Goal: Information Seeking & Learning: Compare options

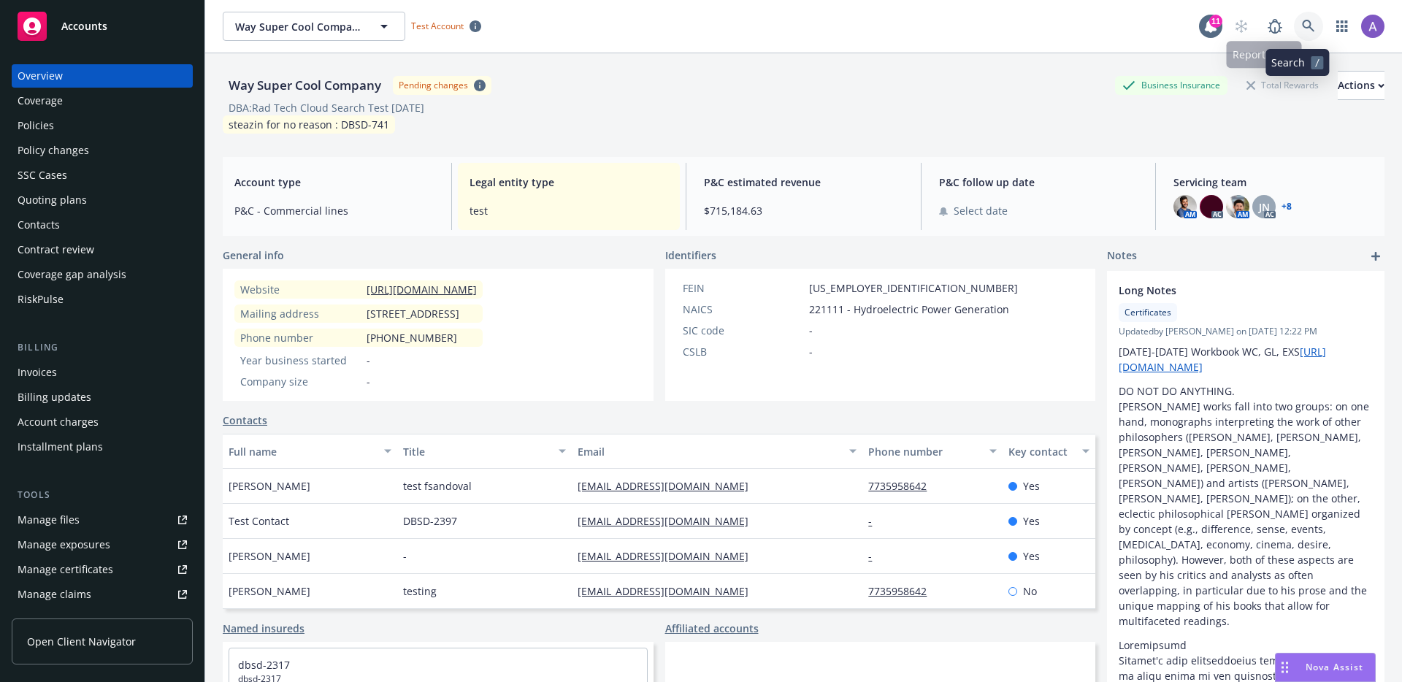
click at [1302, 26] on icon at bounding box center [1308, 26] width 13 height 13
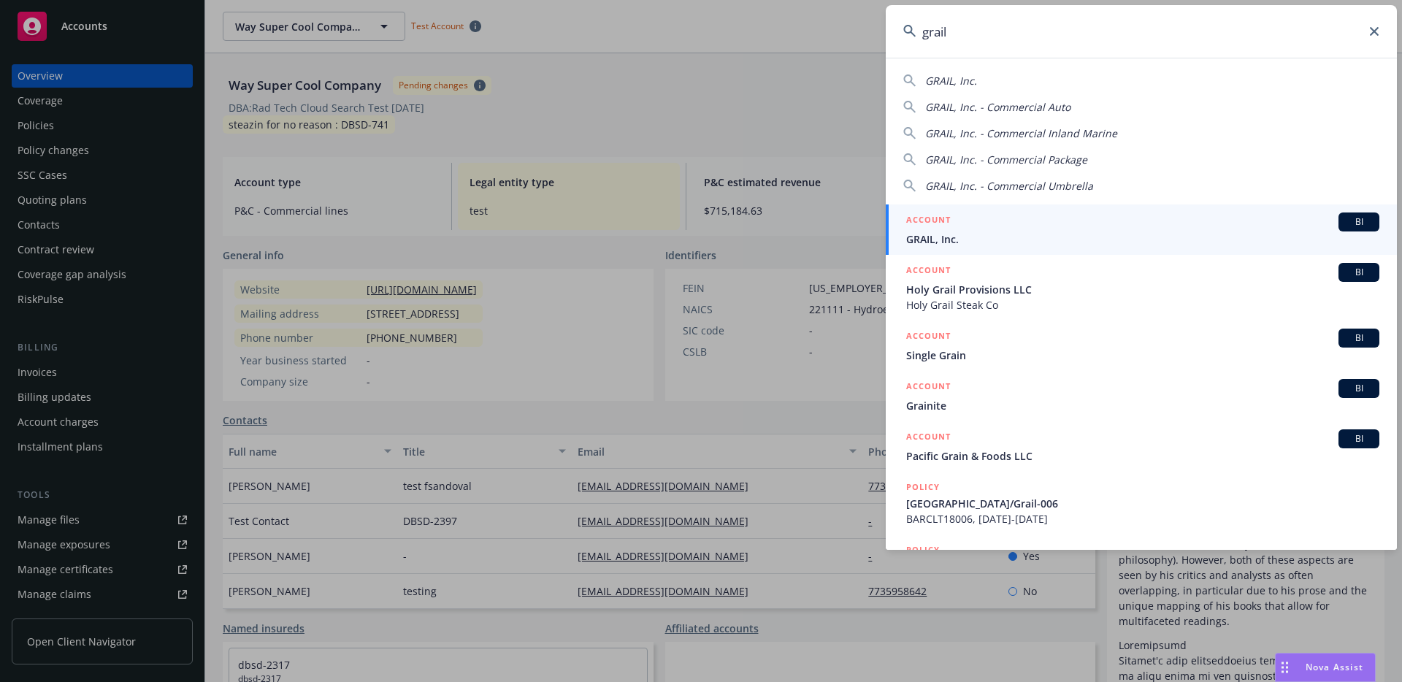
type input "grail"
click at [1000, 226] on div "ACCOUNT BI" at bounding box center [1142, 221] width 473 height 19
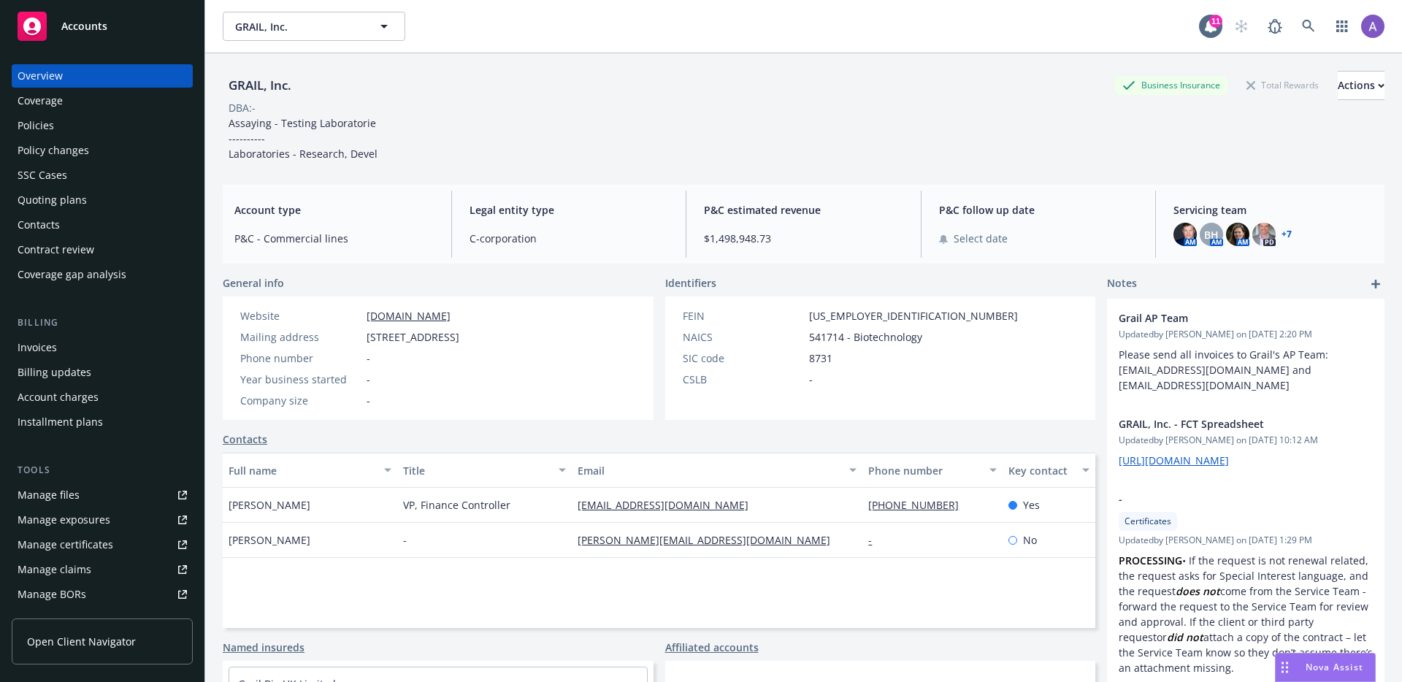
click at [85, 126] on div "Policies" at bounding box center [102, 125] width 169 height 23
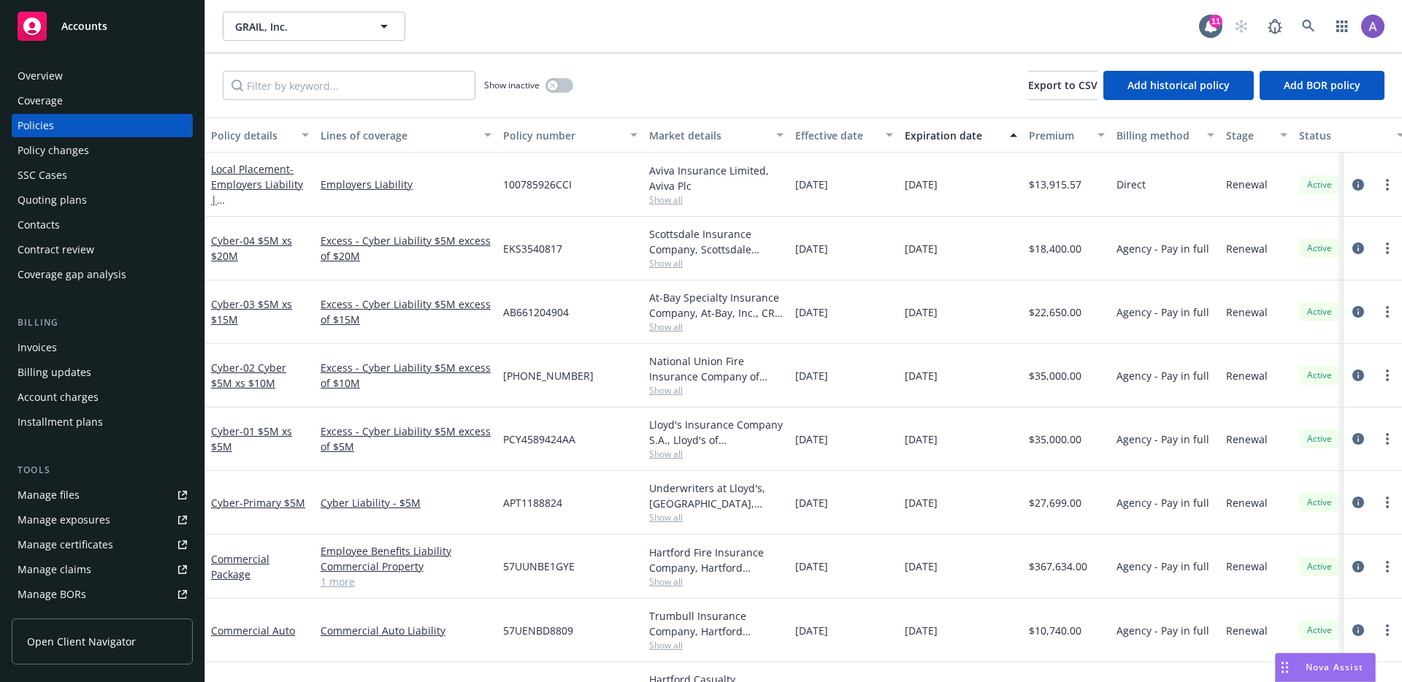
click at [85, 201] on div "Quoting plans" at bounding box center [102, 199] width 169 height 23
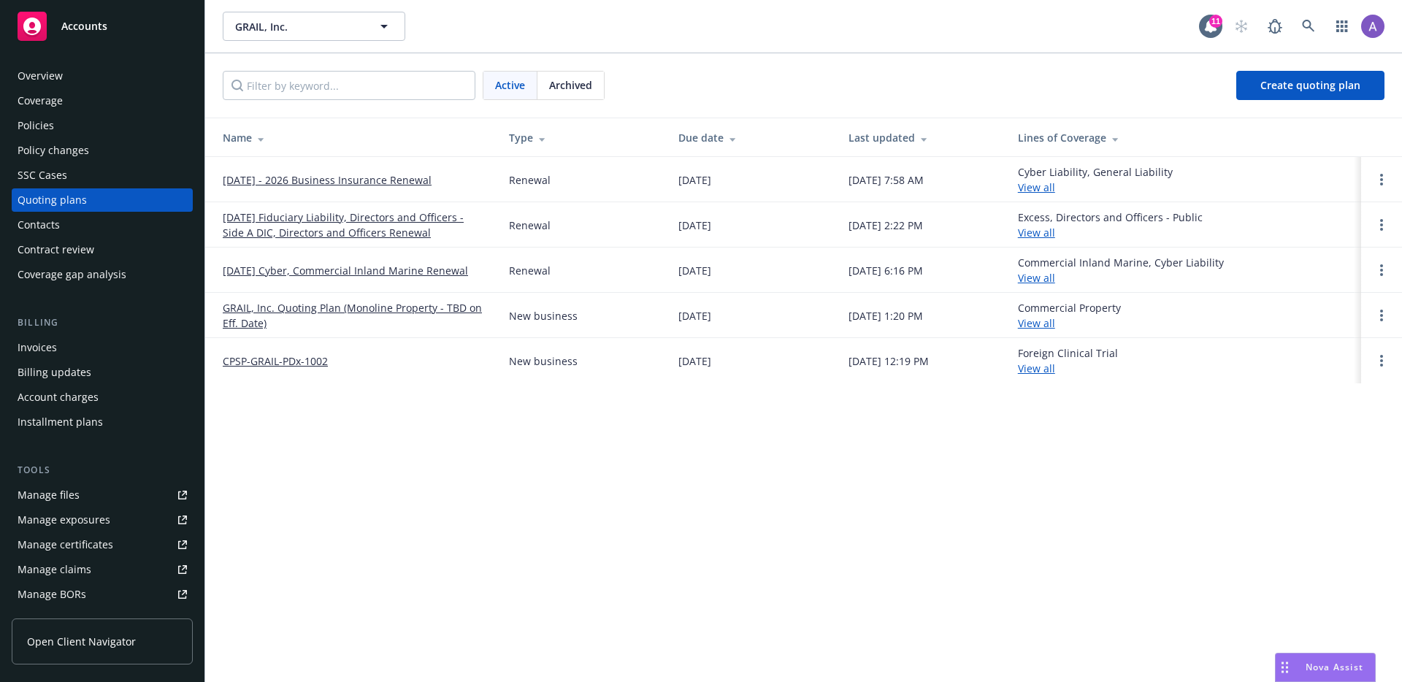
click at [345, 185] on link "[DATE] - 2026 Business Insurance Renewal" at bounding box center [327, 179] width 209 height 15
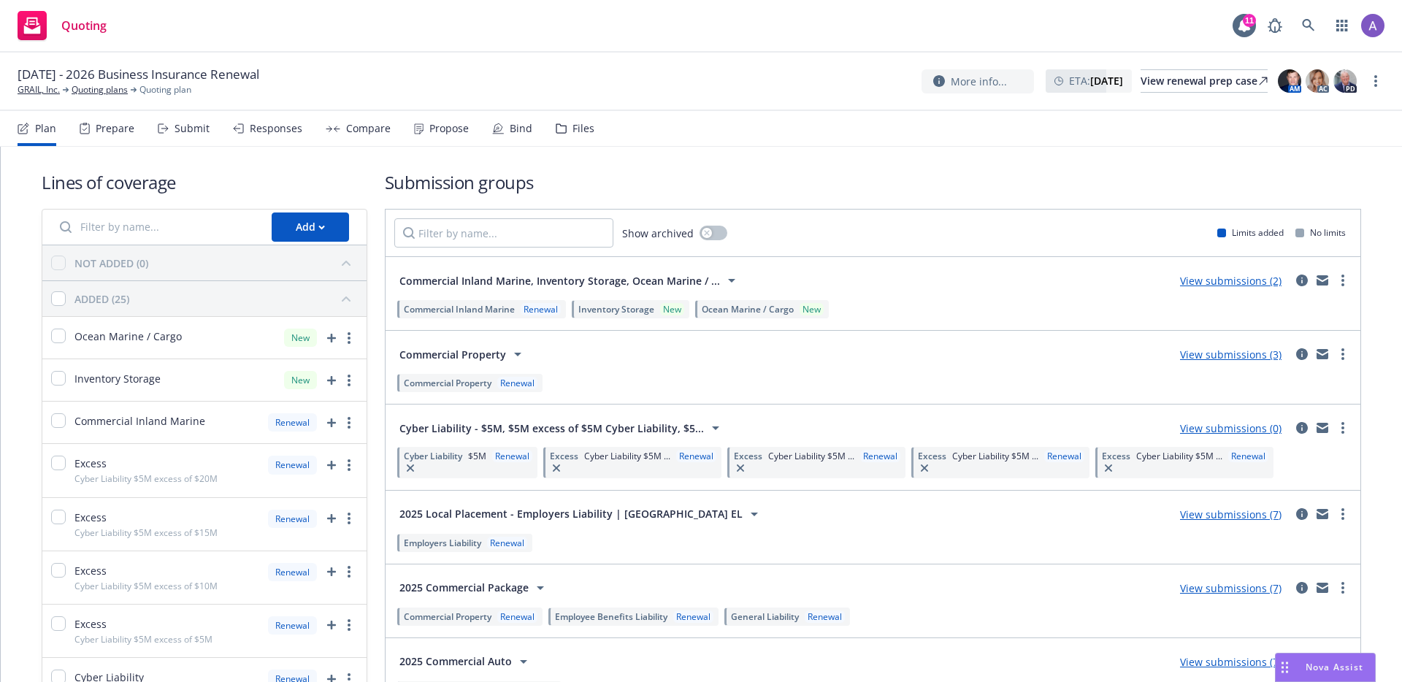
click at [360, 128] on div "Compare" at bounding box center [368, 129] width 45 height 12
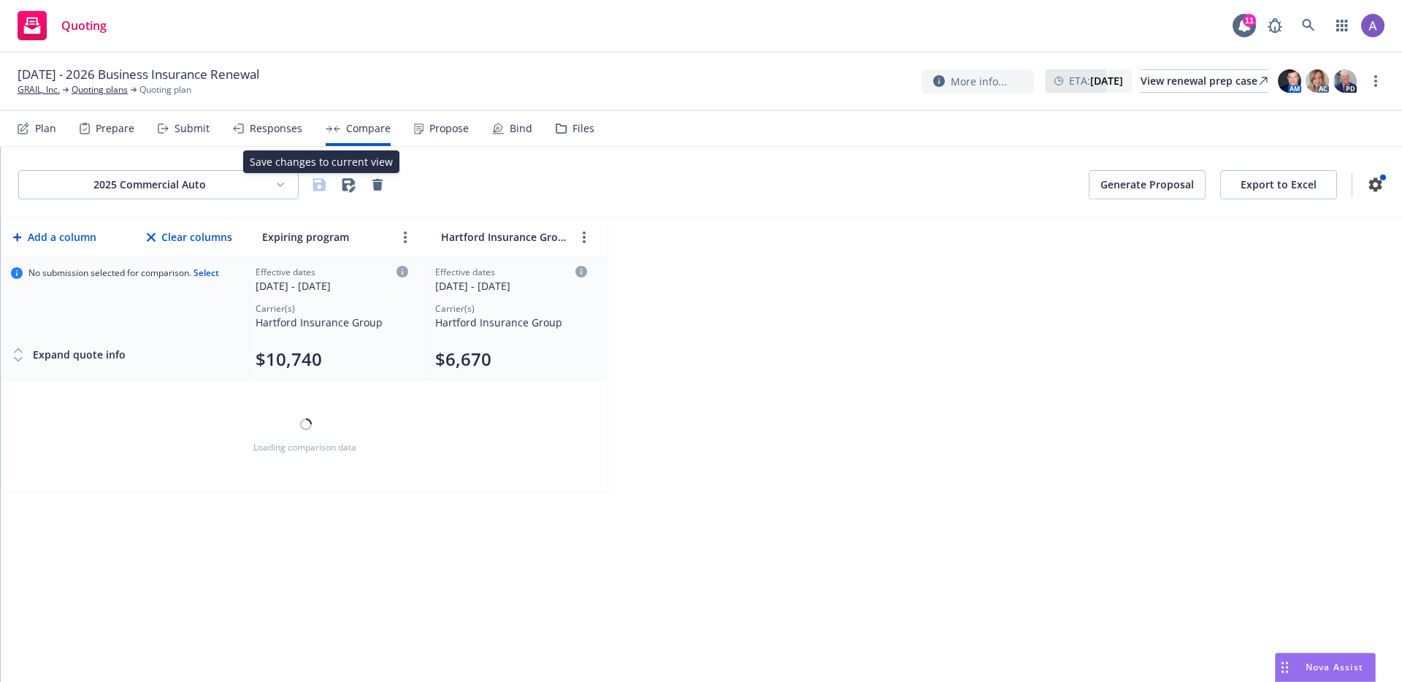
click at [212, 205] on div "2025 Commercial Auto Save changes to current view Save changes to current view …" at bounding box center [701, 182] width 1401 height 71
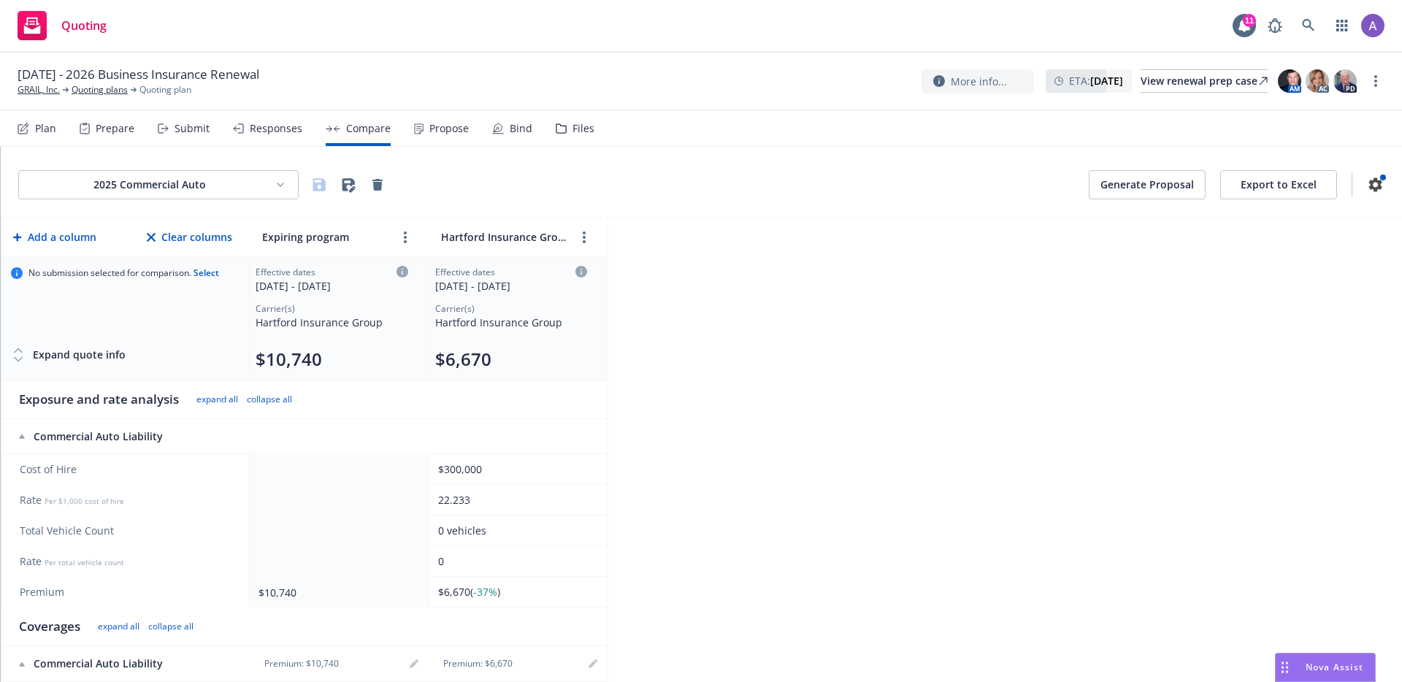
click at [220, 191] on html "Quoting 11 09/01/2025 - 2026 Business Insurance Renewal GRAIL, Inc. Quoting pla…" at bounding box center [701, 341] width 1402 height 682
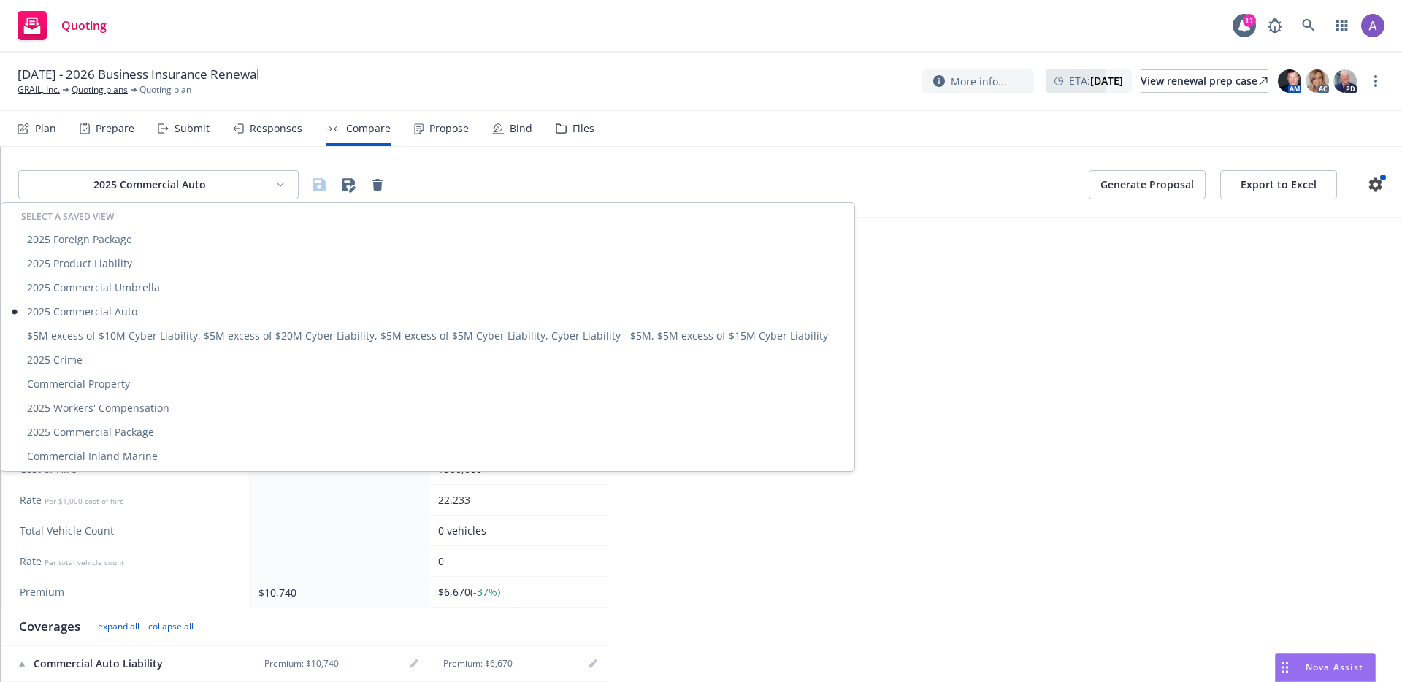
click at [607, 181] on html "Quoting 11 09/01/2025 - 2026 Business Insurance Renewal GRAIL, Inc. Quoting pla…" at bounding box center [701, 341] width 1402 height 682
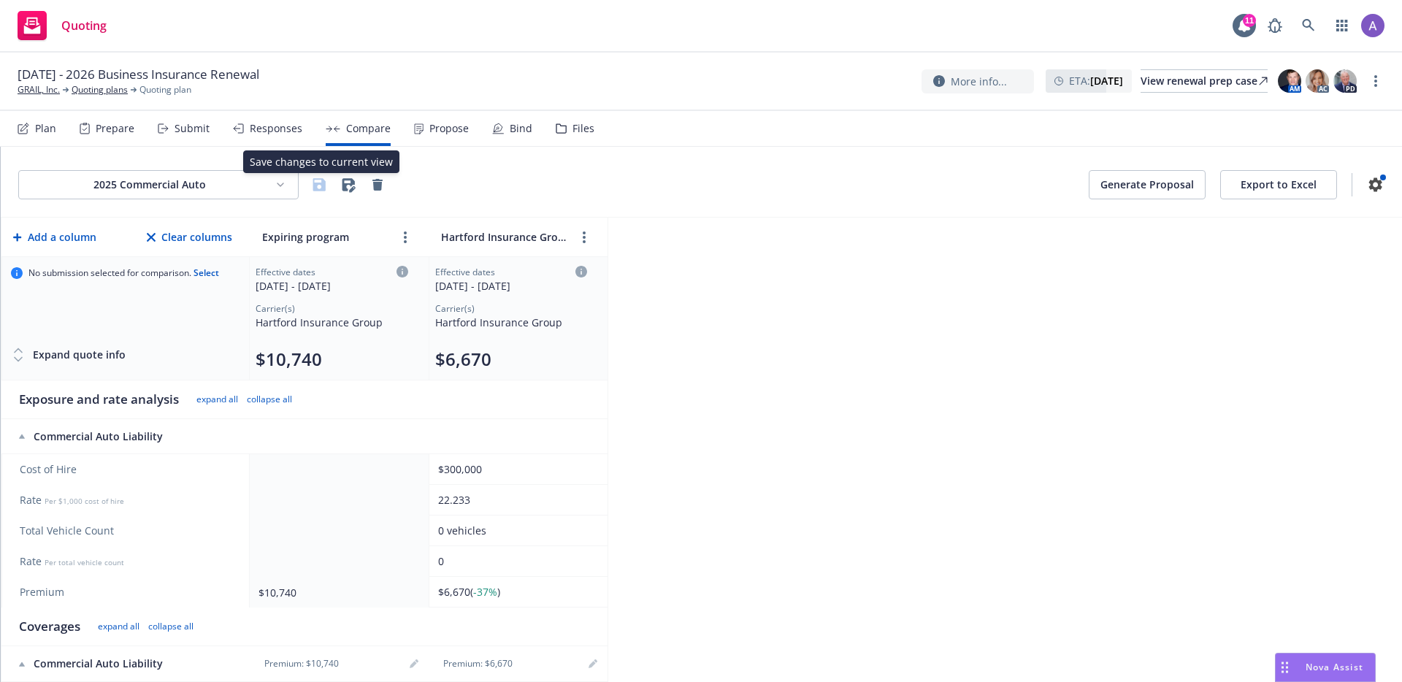
click at [228, 185] on html "Quoting 11 09/01/2025 - 2026 Business Insurance Renewal GRAIL, Inc. Quoting pla…" at bounding box center [701, 341] width 1402 height 682
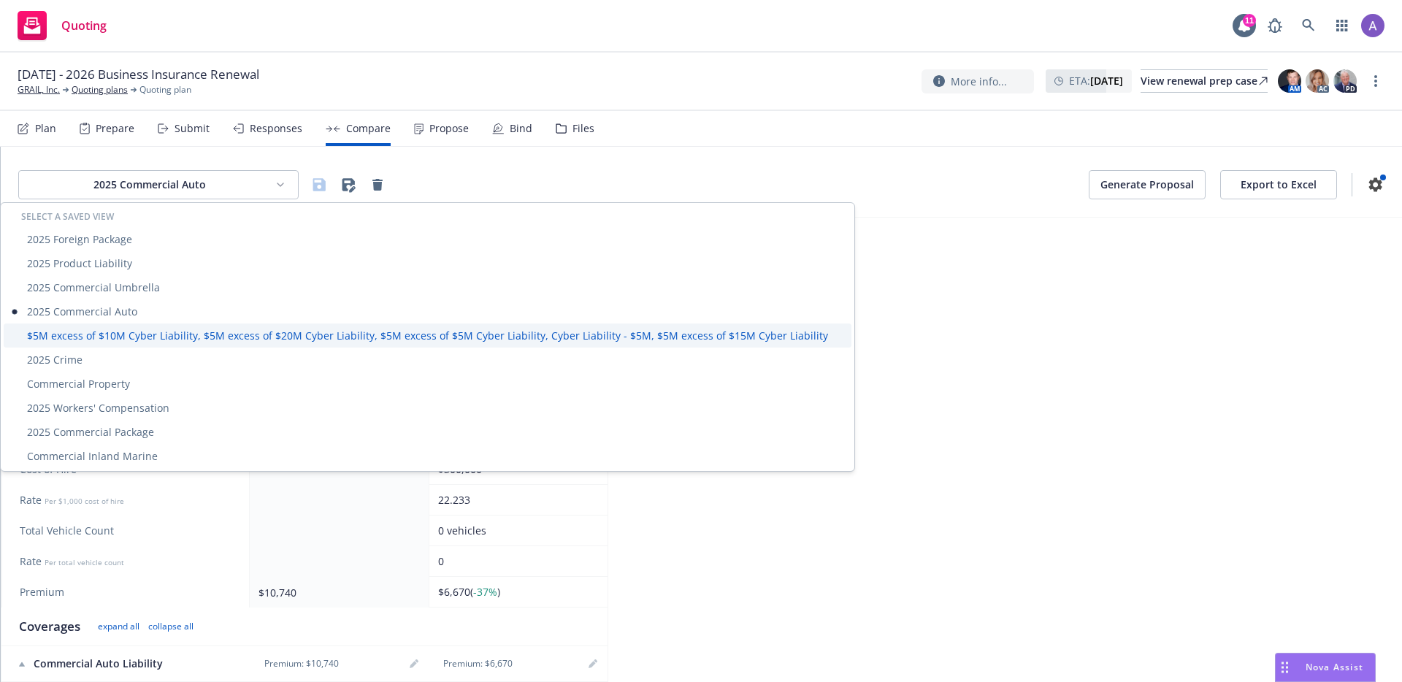
click at [184, 341] on div "$5M excess of $10M Cyber Liability, $5M excess of $20M Cyber Liability, $5M exc…" at bounding box center [427, 335] width 847 height 24
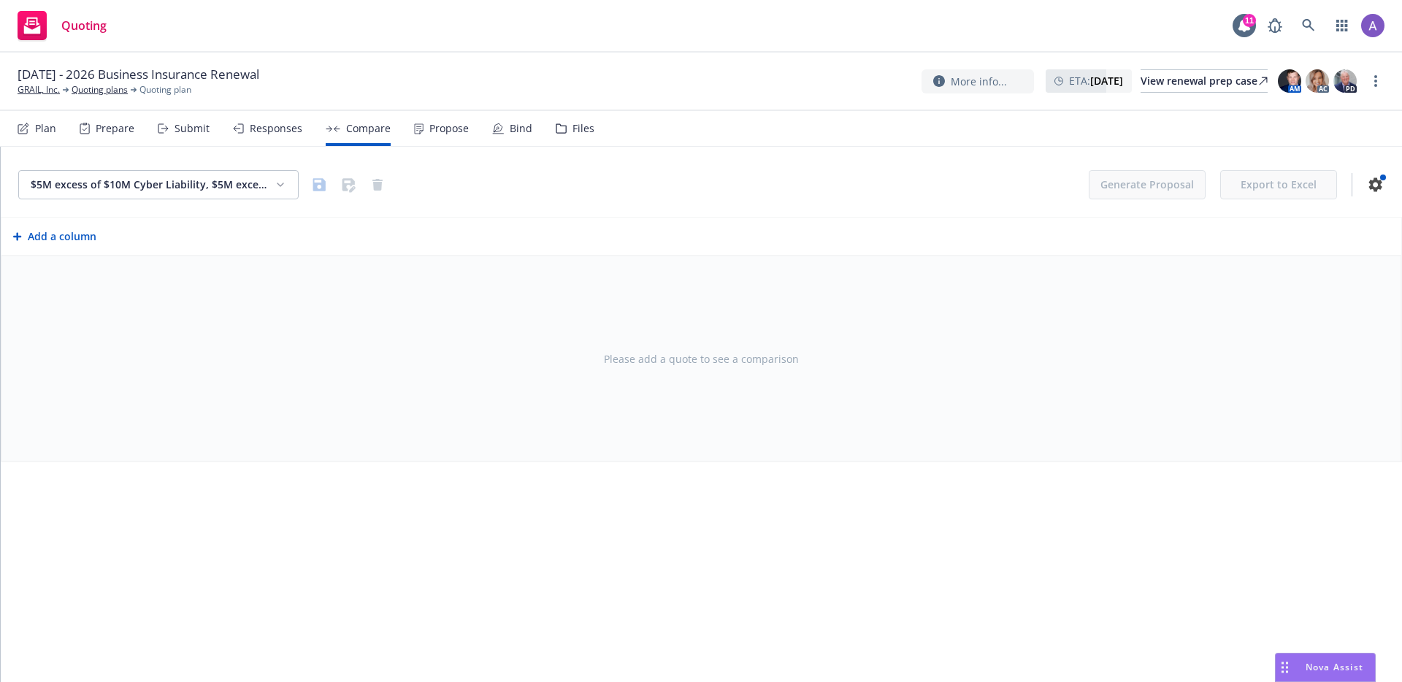
click at [218, 189] on html "Quoting 11 09/01/2025 - 2026 Business Insurance Renewal GRAIL, Inc. Quoting pla…" at bounding box center [701, 341] width 1402 height 682
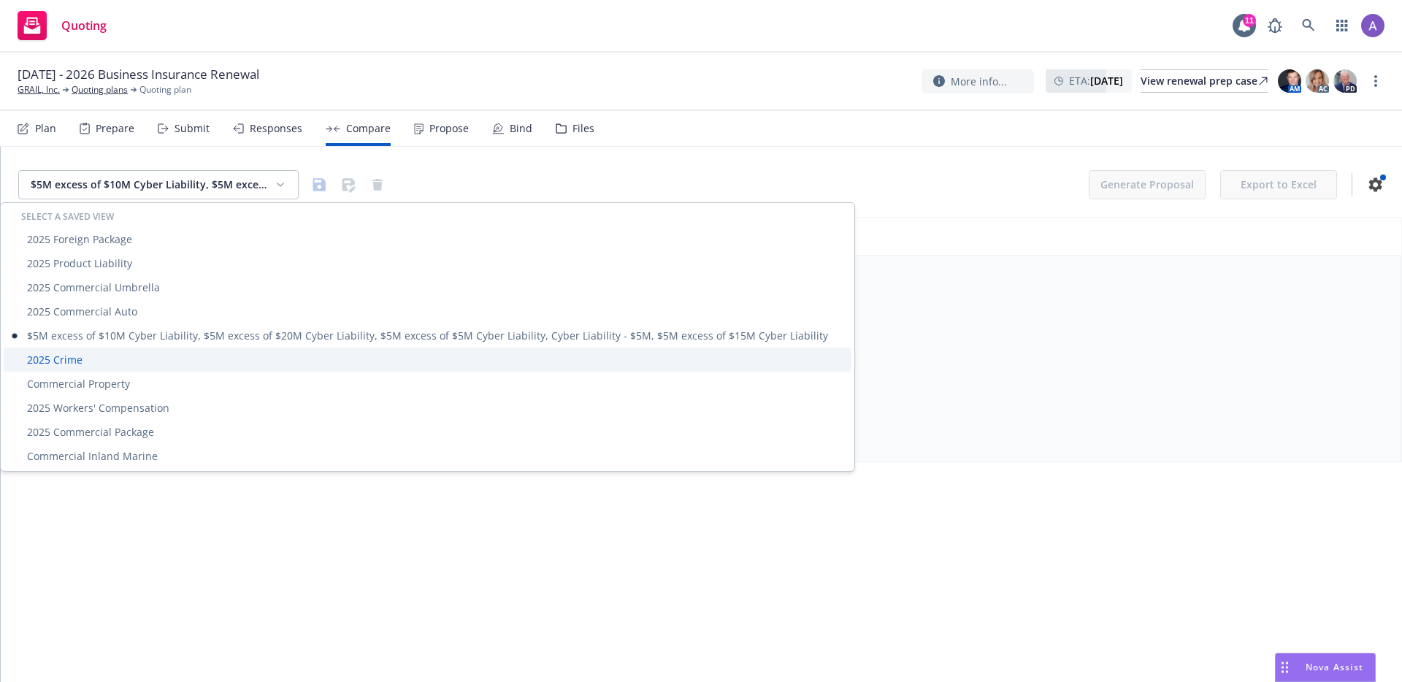
click at [154, 361] on div "2025 Crime" at bounding box center [427, 359] width 847 height 24
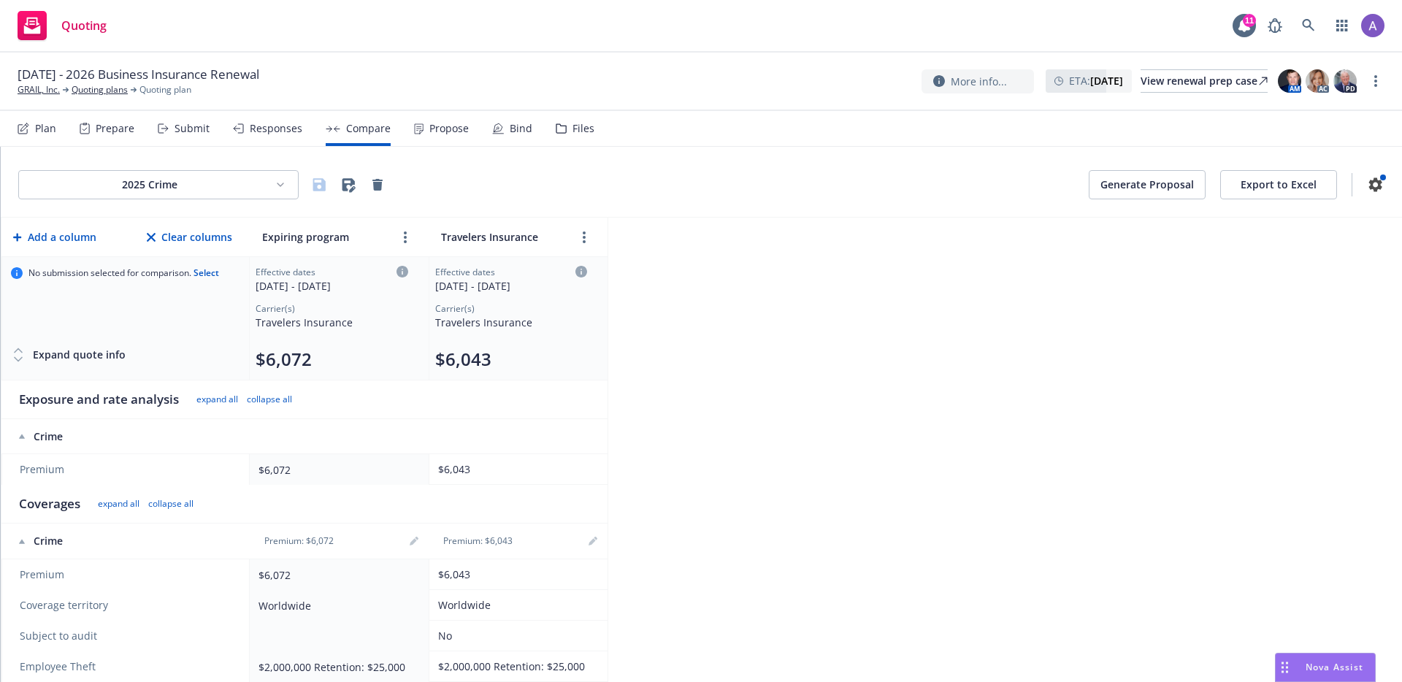
click at [231, 186] on html "Quoting 11 09/01/2025 - 2026 Business Insurance Renewal GRAIL, Inc. Quoting pla…" at bounding box center [701, 341] width 1402 height 682
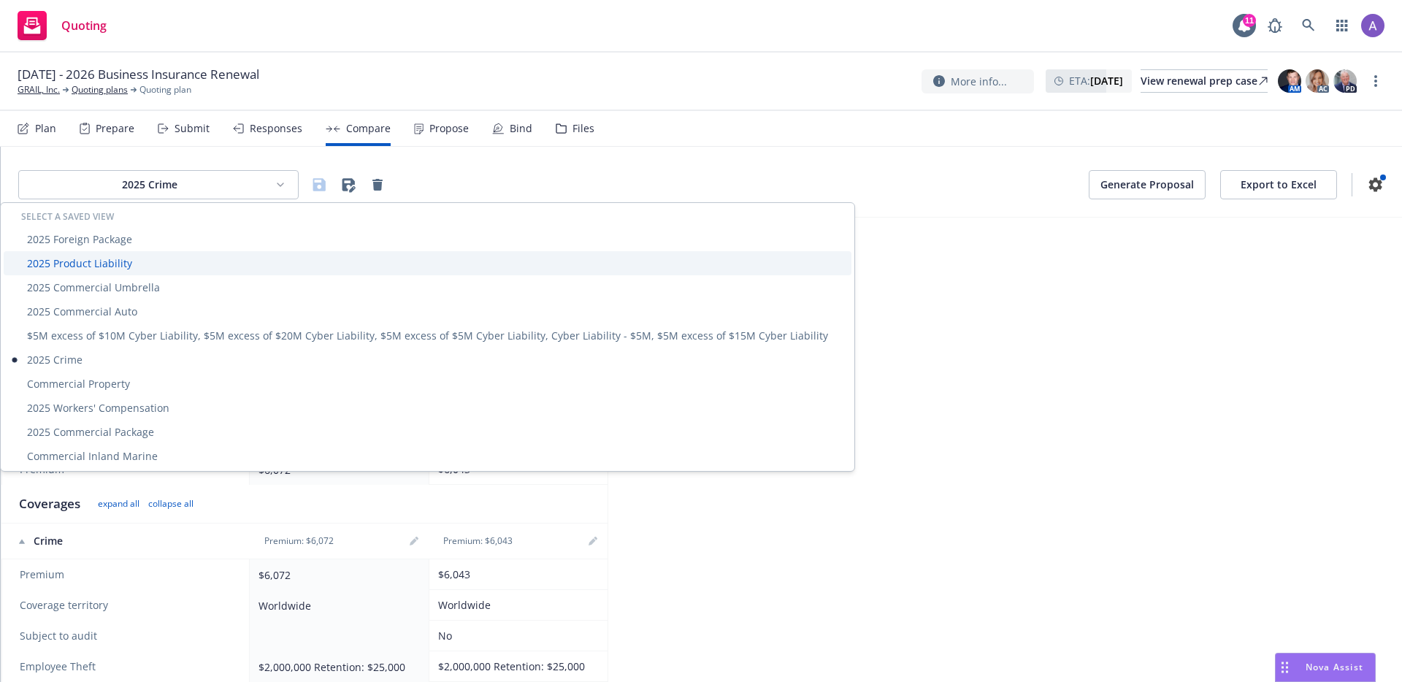
click at [177, 258] on div "2025 Product Liability" at bounding box center [427, 263] width 847 height 24
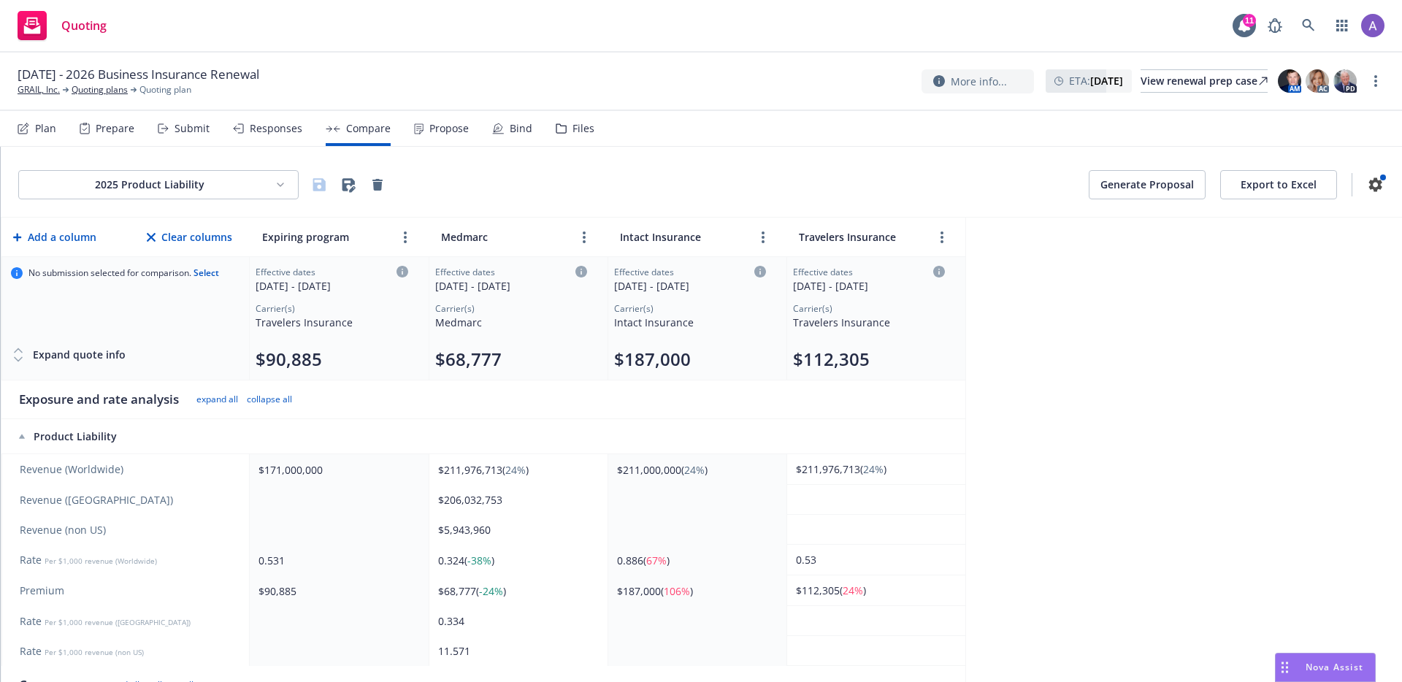
click at [464, 120] on div "Plan Prepare Submit Responses Compare Propose Bind Files" at bounding box center [306, 128] width 577 height 35
click at [455, 128] on div "Propose" at bounding box center [448, 129] width 39 height 12
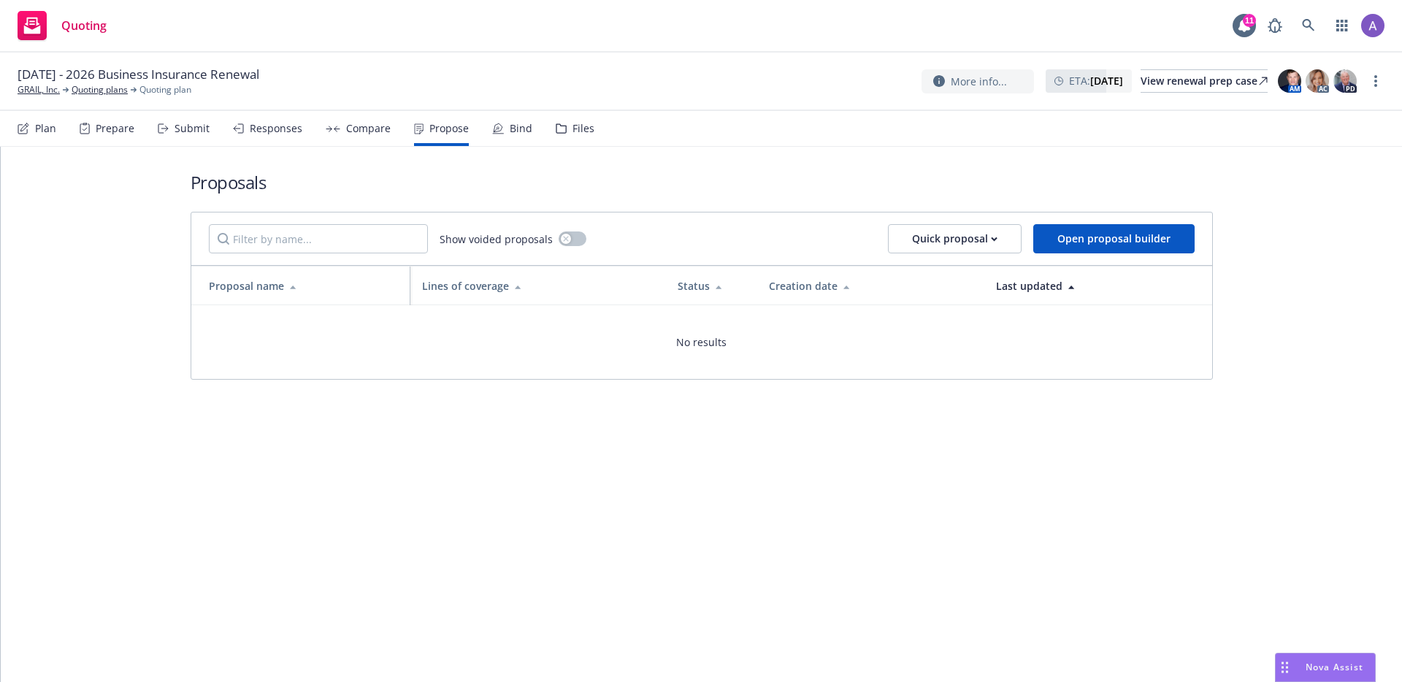
click at [542, 126] on div "Plan Prepare Submit Responses Compare Propose Bind Files" at bounding box center [306, 128] width 577 height 35
click at [520, 128] on div "Bind" at bounding box center [521, 129] width 23 height 12
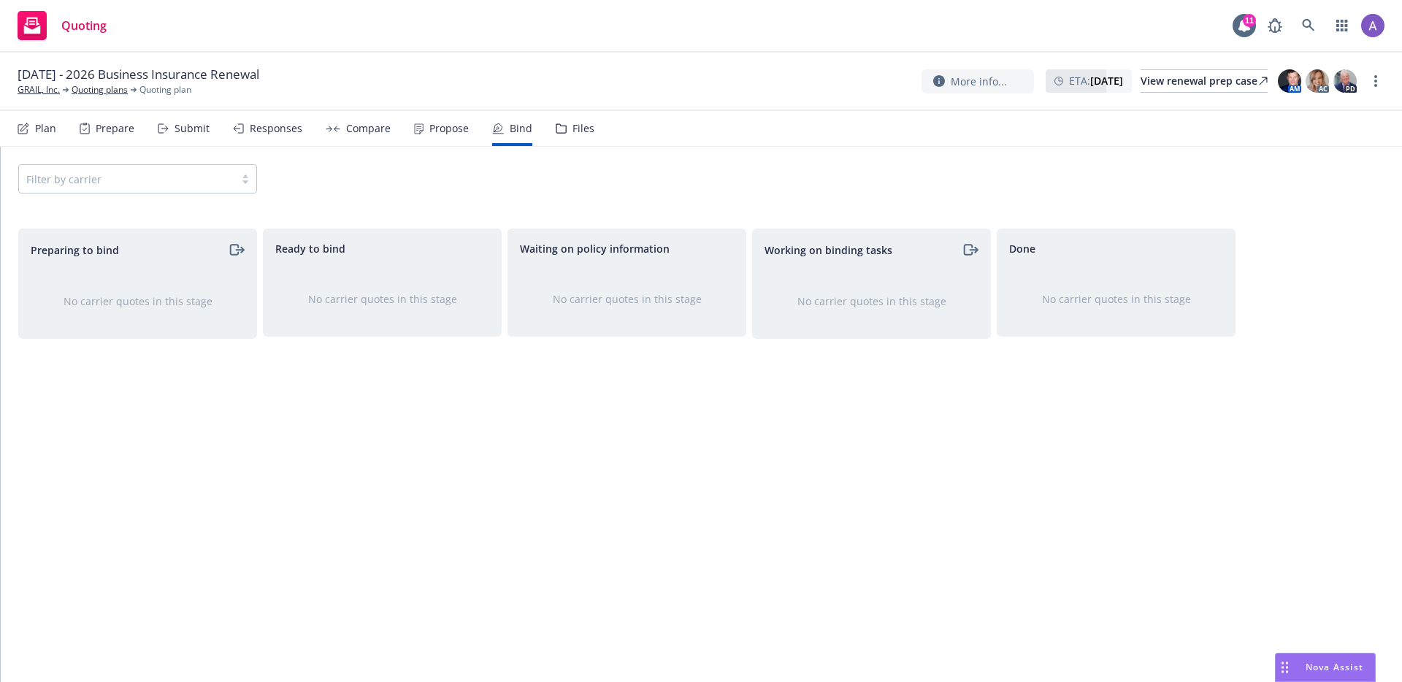
click at [366, 131] on div "Compare" at bounding box center [368, 129] width 45 height 12
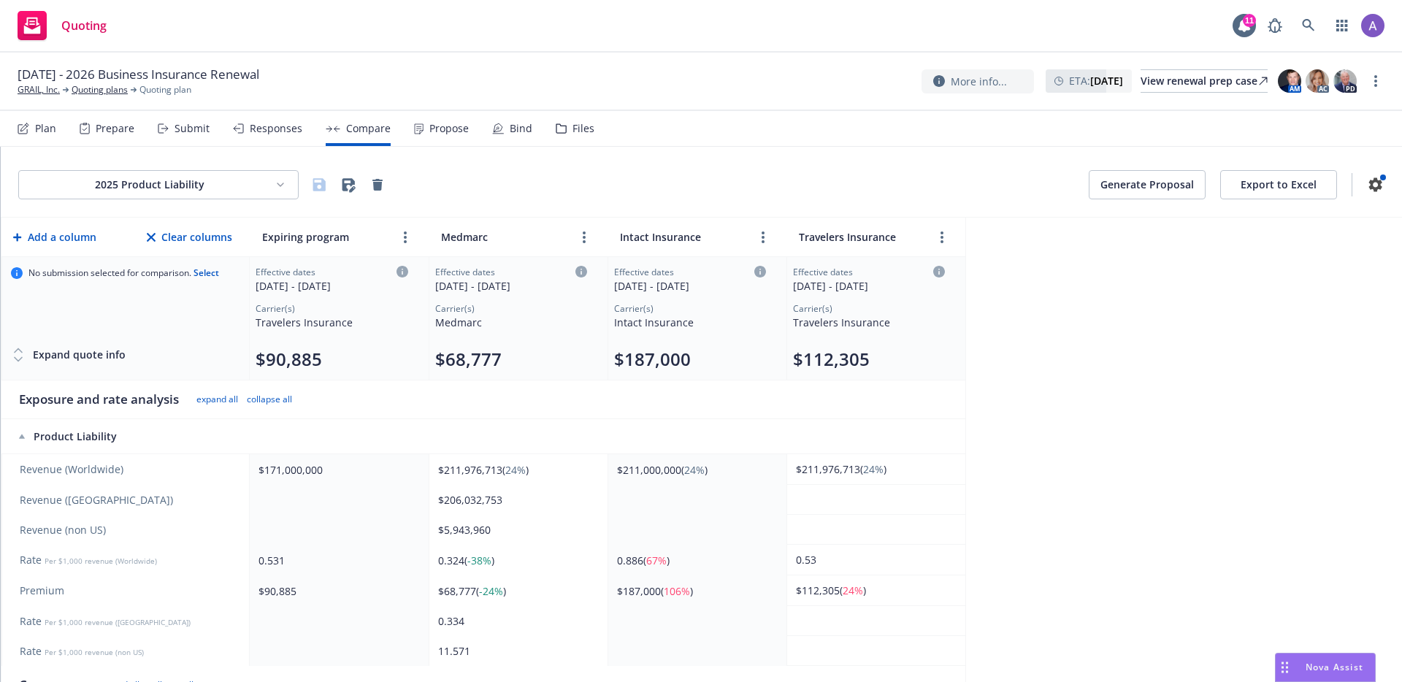
click at [561, 164] on div "2025 Product Liability Generate Proposal Export to Excel" at bounding box center [701, 182] width 1401 height 71
click at [429, 131] on div "Propose" at bounding box center [448, 129] width 39 height 12
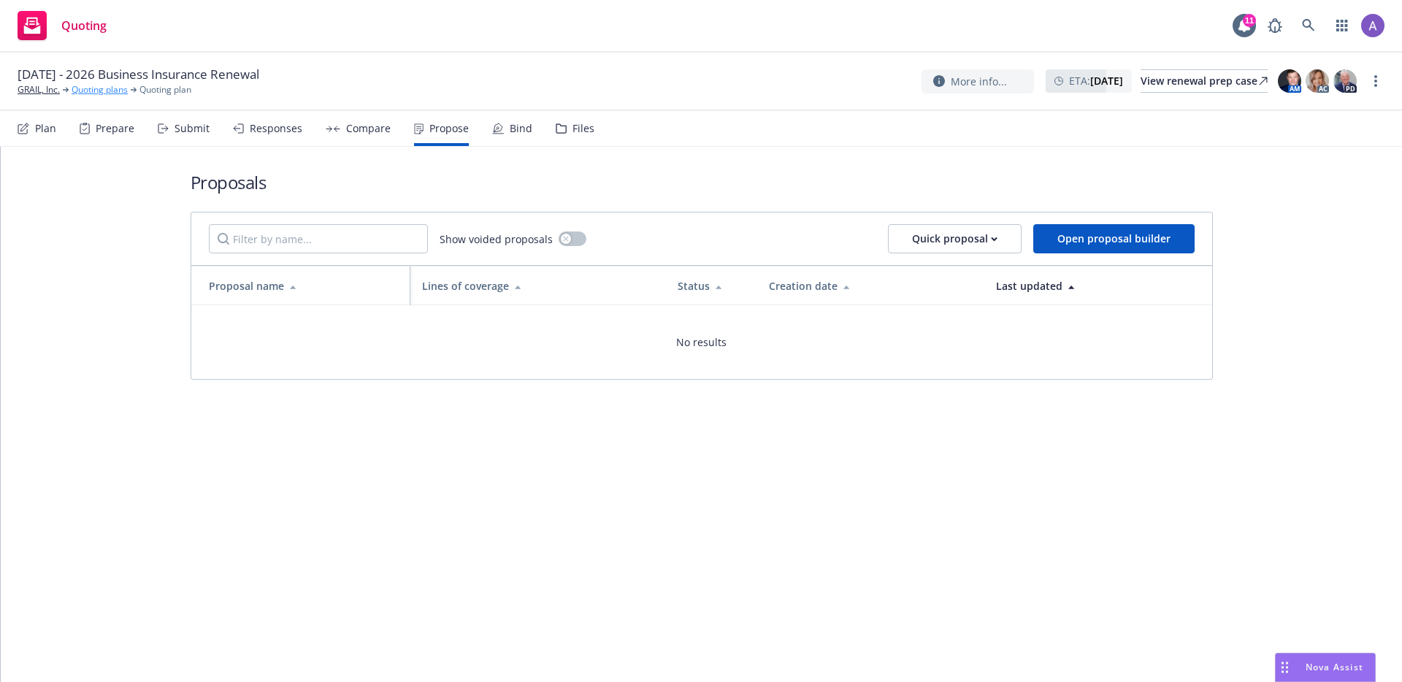
click at [89, 85] on link "Quoting plans" at bounding box center [100, 89] width 56 height 13
